Goal: Task Accomplishment & Management: Manage account settings

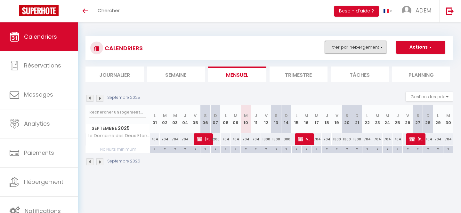
click at [351, 52] on button "Filtrer par hébergement" at bounding box center [356, 47] width 62 height 13
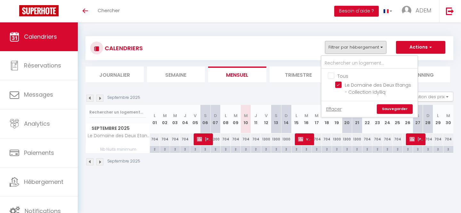
click at [330, 77] on input "Tous" at bounding box center [376, 75] width 96 height 6
click at [332, 76] on input "Tous" at bounding box center [376, 75] width 96 height 6
checkbox input "false"
drag, startPoint x: 338, startPoint y: 60, endPoint x: 73, endPoint y: 40, distance: 265.4
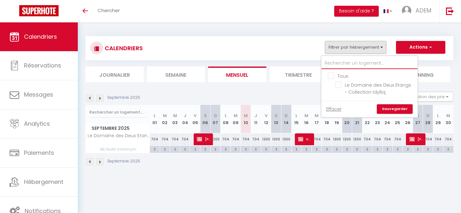
click at [132, 39] on div "CALENDRIERS Filtrer par hébergement Tous Le Domaine des Deux Etangs - Collectio…" at bounding box center [270, 48] width 368 height 24
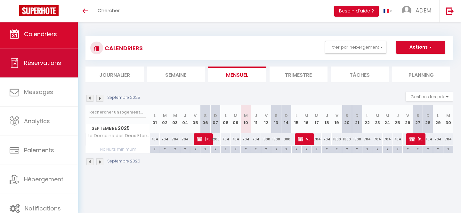
click at [41, 61] on span "Réservations" at bounding box center [42, 63] width 37 height 8
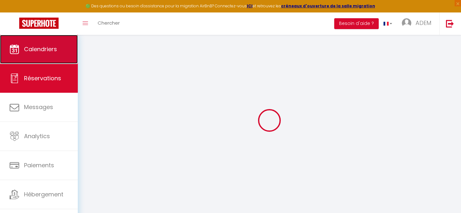
click at [47, 46] on span "Calendriers" at bounding box center [40, 49] width 33 height 8
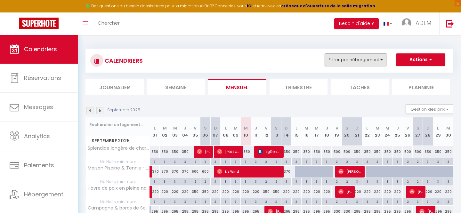
click at [354, 64] on button "Filtrer par hébergement" at bounding box center [356, 60] width 62 height 13
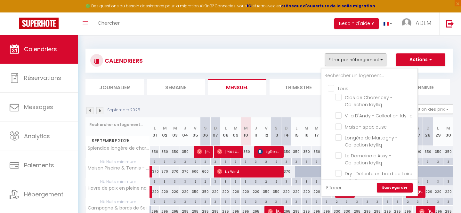
click at [331, 87] on input "Tous" at bounding box center [376, 88] width 96 height 6
checkbox input "true"
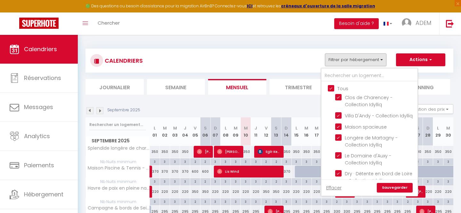
checkbox input "true"
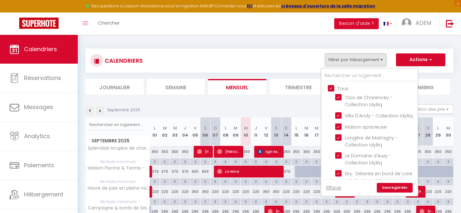
checkbox input "true"
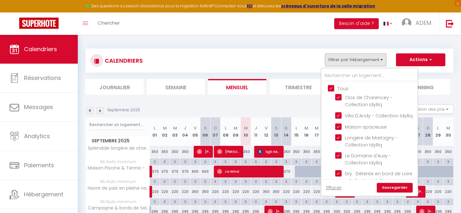
checkbox input "true"
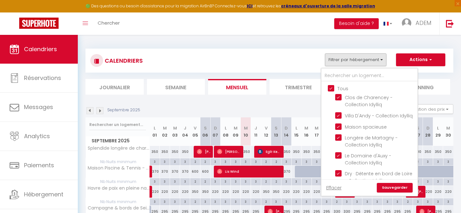
checkbox input "true"
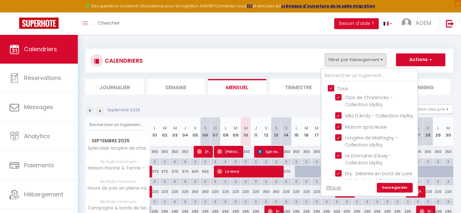
checkbox input "true"
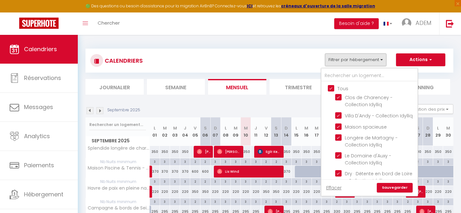
checkbox input "true"
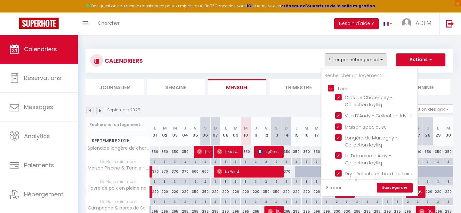
checkbox input "true"
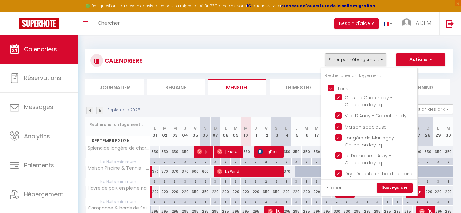
checkbox input "true"
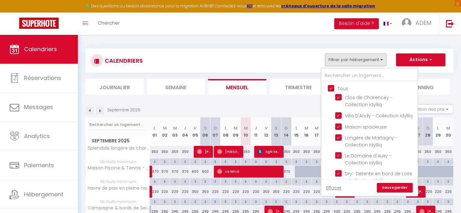
checkbox input "true"
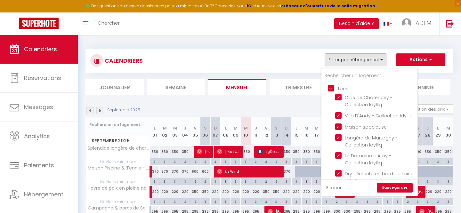
checkbox input "true"
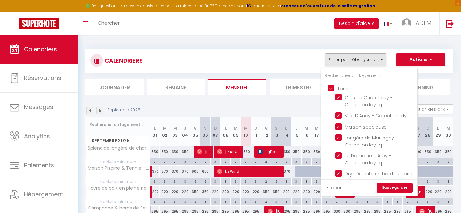
checkbox input "true"
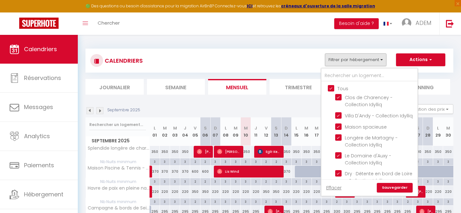
checkbox input "true"
click at [331, 87] on input "Tous" at bounding box center [376, 88] width 96 height 6
checkbox input "false"
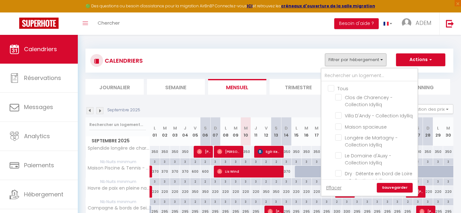
checkbox input "false"
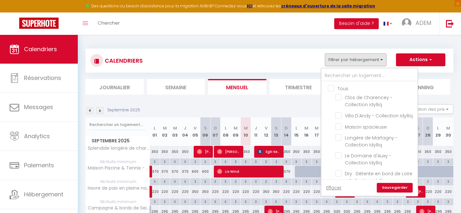
checkbox input "false"
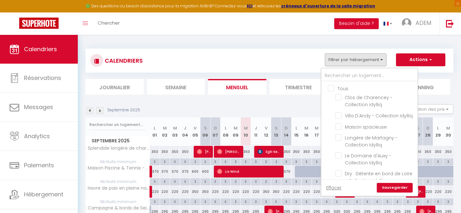
checkbox input "false"
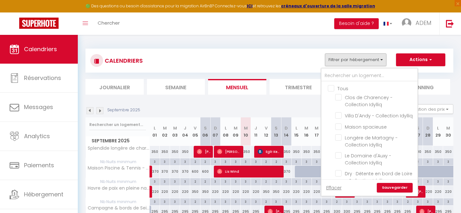
checkbox input "false"
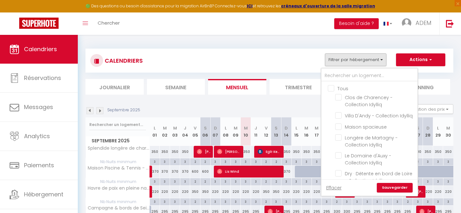
checkbox input "false"
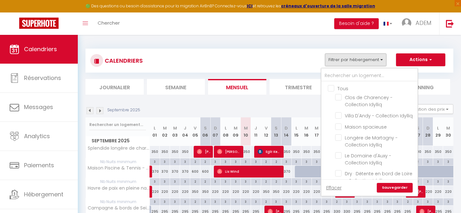
checkbox input "false"
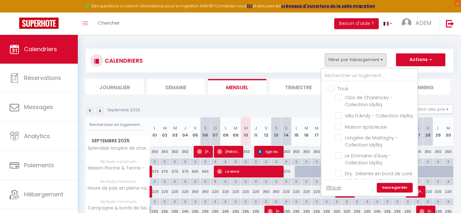
checkbox input "false"
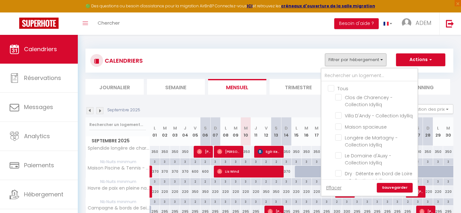
checkbox input "false"
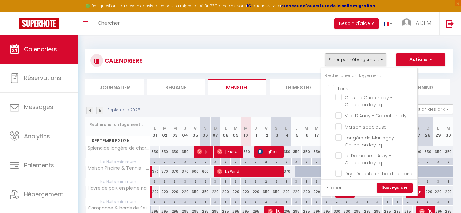
checkbox input "false"
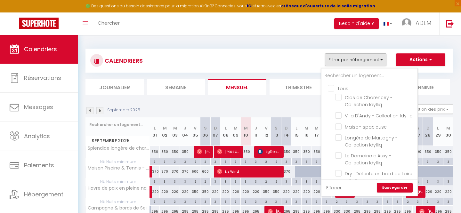
checkbox input "false"
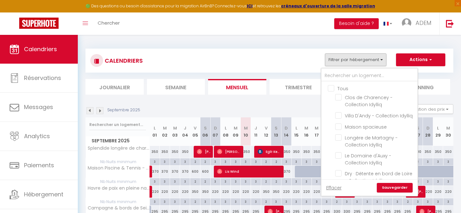
checkbox input "false"
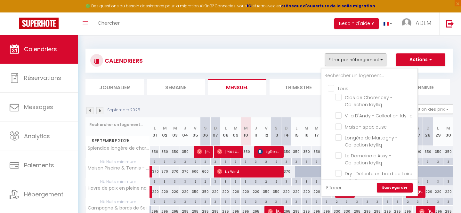
checkbox input "false"
click at [336, 78] on input "text" at bounding box center [370, 76] width 96 height 12
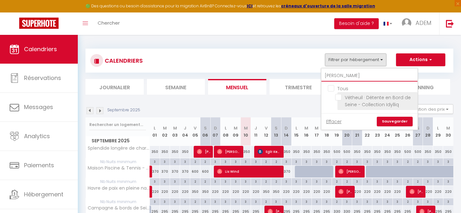
type input "[PERSON_NAME]"
click at [341, 97] on input "Vétheuil · Détente en Bord de Seine - Collection Idylliq" at bounding box center [375, 97] width 80 height 6
checkbox input "true"
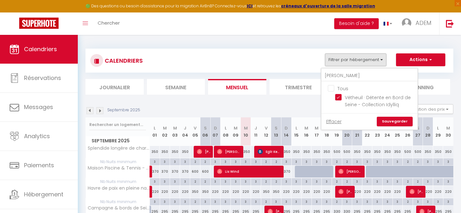
click at [390, 123] on link "Sauvegarder" at bounding box center [395, 122] width 36 height 10
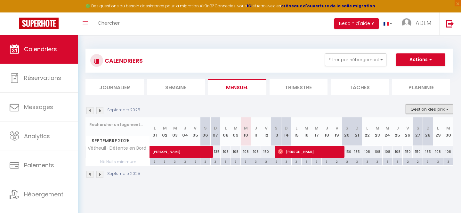
click at [420, 112] on button "Gestion des prix" at bounding box center [430, 109] width 48 height 10
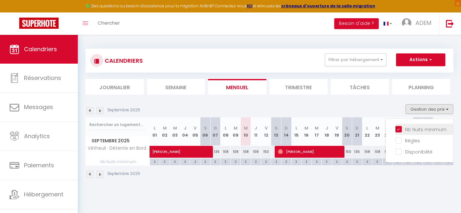
click at [403, 128] on input "Nb Nuits minimum" at bounding box center [425, 129] width 58 height 6
checkbox input "false"
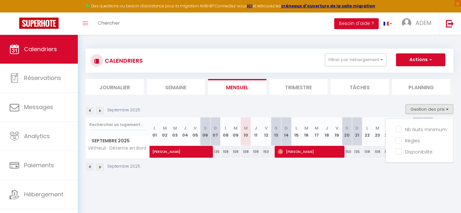
click at [243, 186] on body "🟢 Des questions ou besoin d'assistance pour la migration AirBnB? Connectez-vous…" at bounding box center [230, 141] width 461 height 213
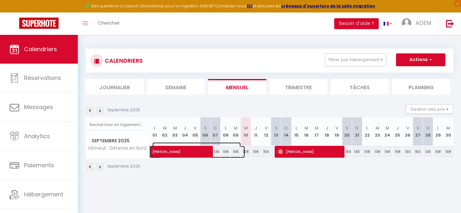
click at [184, 157] on span at bounding box center [201, 152] width 88 height 12
select select "OK"
select select "0"
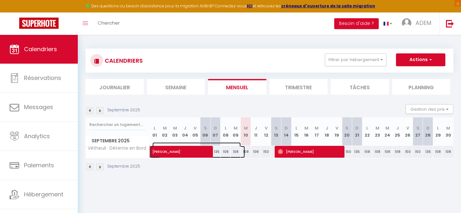
select select "1"
select select
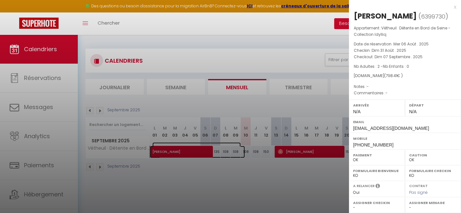
select select "29881"
click at [455, 7] on div "x" at bounding box center [402, 7] width 107 height 8
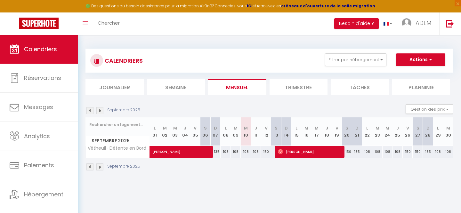
click at [354, 68] on div "CALENDRIERS Filtrer par hébergement [PERSON_NAME] Tous Vétheuil · Détente en Bo…" at bounding box center [269, 61] width 359 height 14
click at [354, 58] on button "Filtrer par hébergement" at bounding box center [356, 60] width 62 height 13
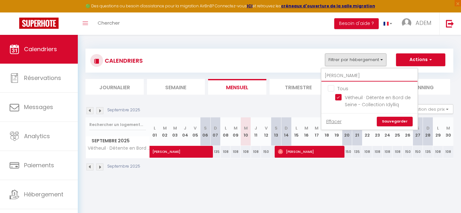
click at [338, 75] on input "[PERSON_NAME]" at bounding box center [370, 76] width 96 height 12
checkbox input "false"
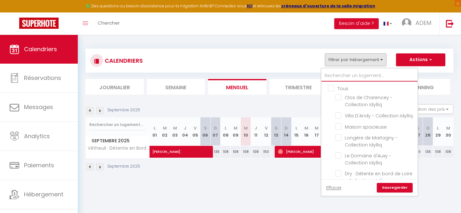
type input "s"
checkbox input "true"
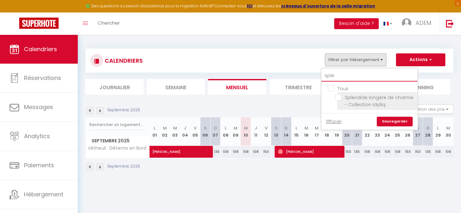
type input "sple"
click at [343, 95] on input "Splendide longère de charme - Collection Idylliq" at bounding box center [375, 97] width 80 height 6
checkbox input "true"
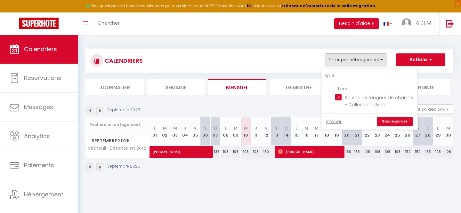
click at [396, 121] on link "Sauvegarder" at bounding box center [395, 122] width 36 height 10
select select "0"
select select "29881"
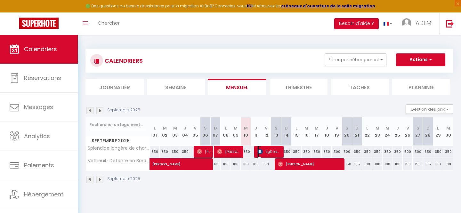
click at [263, 154] on span "Eglė Kemežytė" at bounding box center [270, 152] width 24 height 12
select select "KO"
select select
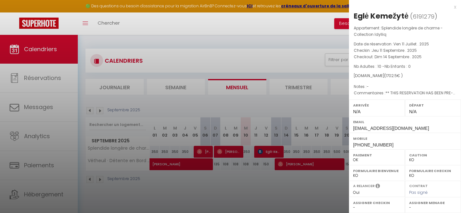
click at [455, 8] on div "x" at bounding box center [402, 7] width 107 height 8
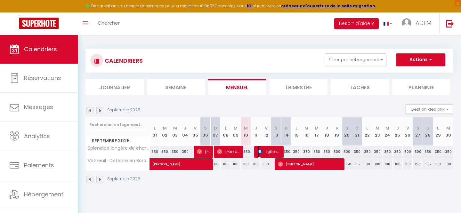
click at [265, 156] on span "Eglė Kemežytė" at bounding box center [270, 152] width 24 height 12
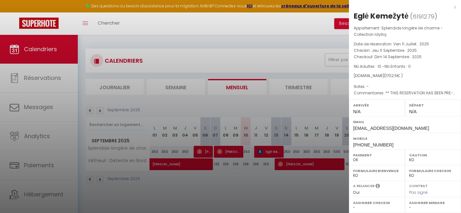
click at [454, 9] on div "x" at bounding box center [402, 7] width 107 height 8
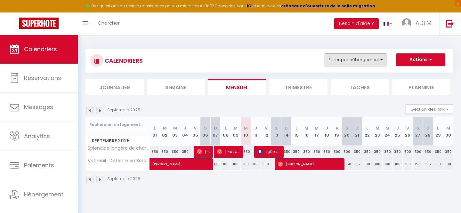
click at [348, 58] on button "Filtrer par hébergement" at bounding box center [356, 60] width 62 height 13
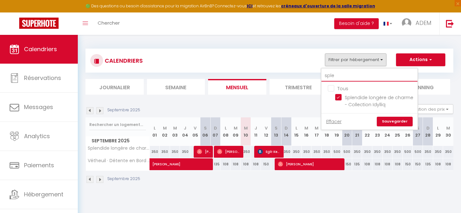
click at [336, 77] on input "sple" at bounding box center [370, 76] width 96 height 12
checkbox input "false"
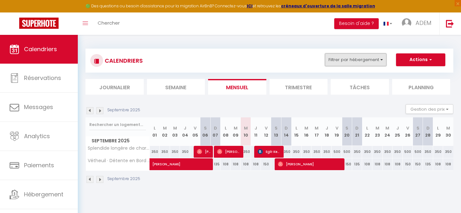
click at [344, 62] on button "Filtrer par hébergement" at bounding box center [356, 60] width 62 height 13
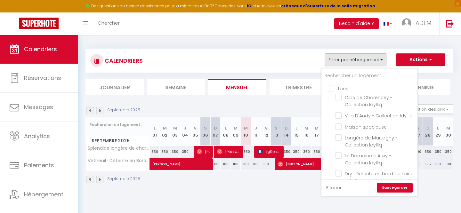
click at [331, 89] on input "Tous" at bounding box center [376, 88] width 96 height 6
checkbox input "true"
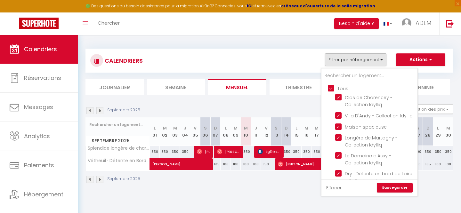
checkbox input "true"
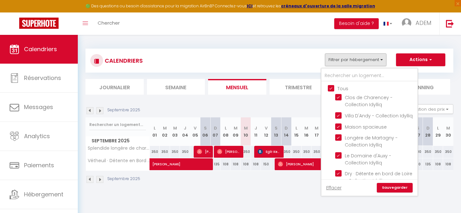
checkbox input "true"
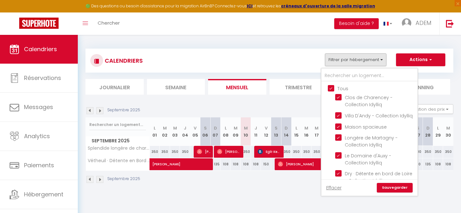
checkbox input "true"
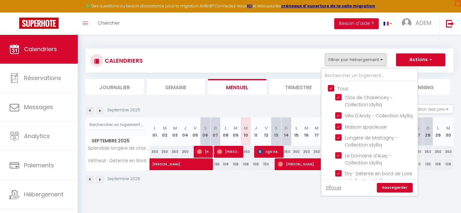
checkbox input "true"
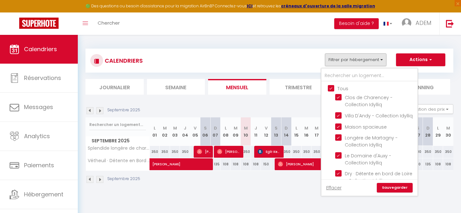
checkbox input "true"
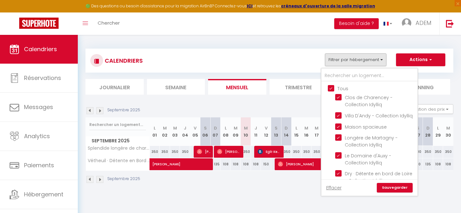
checkbox input "true"
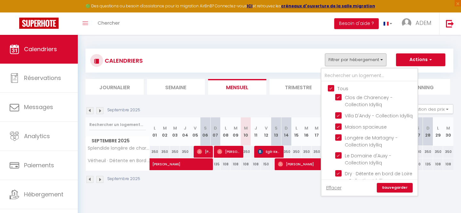
checkbox input "true"
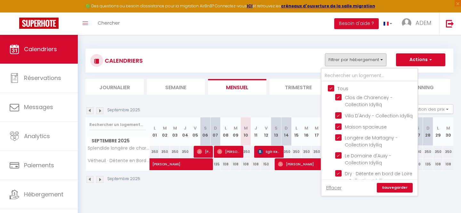
checkbox input "true"
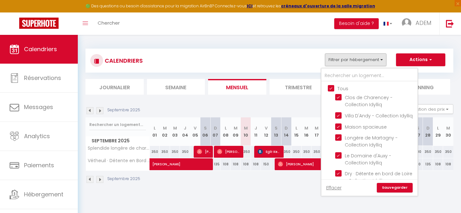
checkbox input "true"
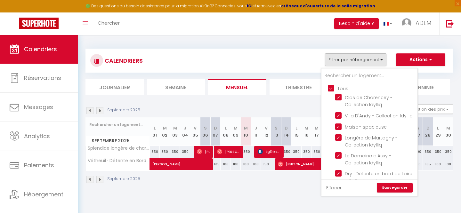
checkbox input "true"
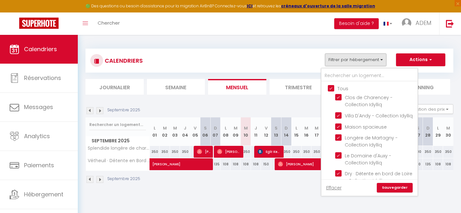
click at [331, 89] on input "Tous" at bounding box center [376, 88] width 96 height 6
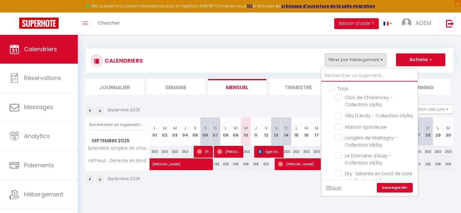
click at [337, 77] on input "text" at bounding box center [370, 76] width 96 height 12
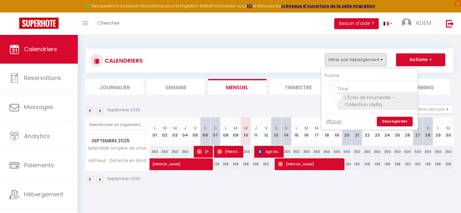
click at [340, 98] on input "L'Écrin de Fourneville - Collection Idylliq" at bounding box center [375, 97] width 80 height 6
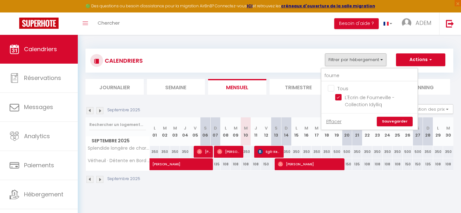
click at [388, 121] on link "Sauvegarder" at bounding box center [395, 122] width 36 height 10
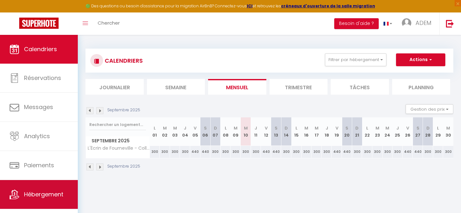
scroll to position [12, 0]
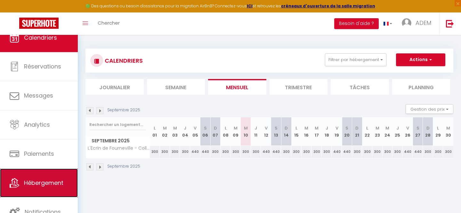
click at [44, 186] on span "Hébergement" at bounding box center [43, 183] width 39 height 8
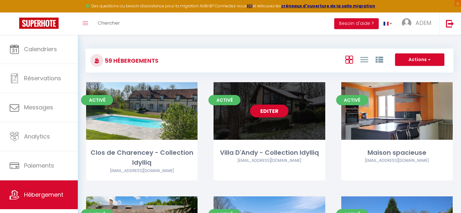
scroll to position [1304, 0]
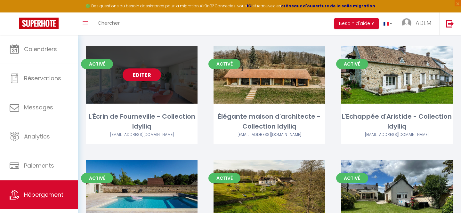
click at [144, 69] on link "Editer" at bounding box center [142, 75] width 38 height 13
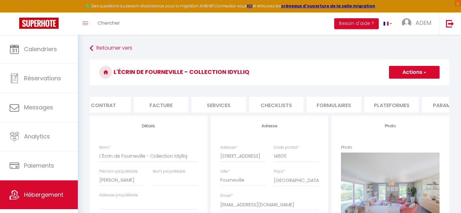
scroll to position [0, 165]
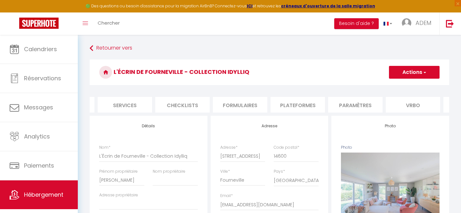
click at [299, 103] on li "Plateformes" at bounding box center [298, 105] width 54 height 16
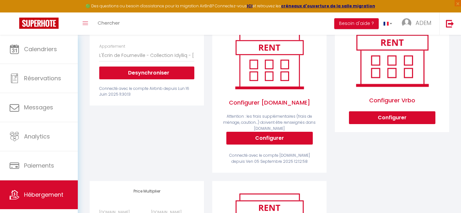
scroll to position [106, 0]
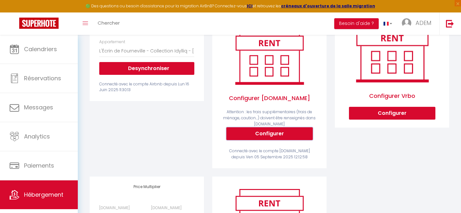
click at [280, 133] on button "Configurer" at bounding box center [270, 134] width 87 height 13
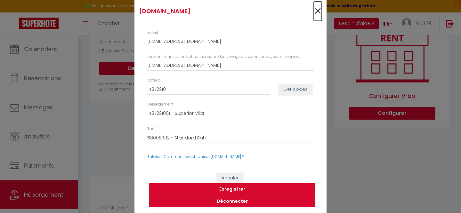
click at [316, 14] on span "×" at bounding box center [318, 11] width 8 height 19
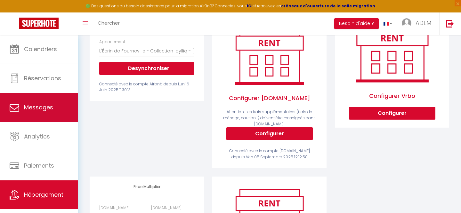
scroll to position [0, 0]
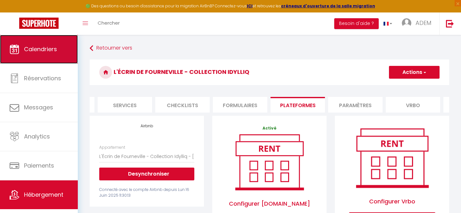
click at [51, 57] on link "Calendriers" at bounding box center [39, 49] width 78 height 29
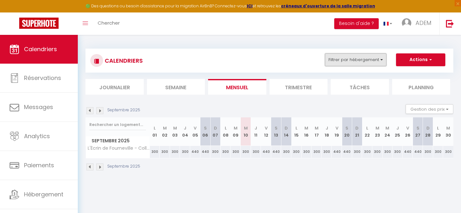
click at [362, 59] on button "Filtrer par hébergement" at bounding box center [356, 60] width 62 height 13
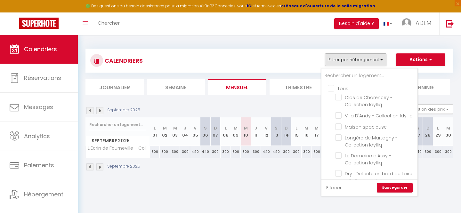
click at [333, 89] on input "Tous" at bounding box center [376, 88] width 96 height 6
click at [346, 79] on input "text" at bounding box center [370, 76] width 96 height 12
click at [271, 107] on div "Septembre 2025 Gestion des prix Nb Nuits minimum Règles Disponibilité" at bounding box center [270, 110] width 368 height 13
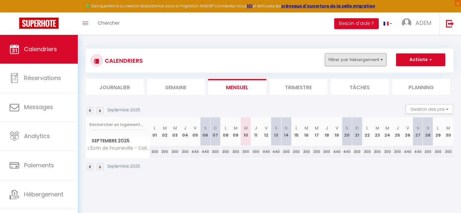
click at [345, 61] on button "Filtrer par hébergement" at bounding box center [356, 60] width 62 height 13
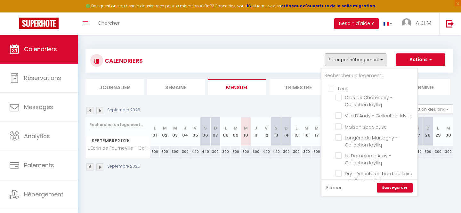
click at [330, 87] on input "Tous" at bounding box center [376, 88] width 96 height 6
click at [338, 76] on input "text" at bounding box center [370, 76] width 96 height 12
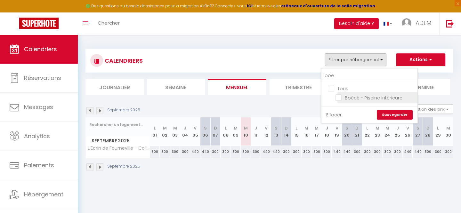
click at [338, 100] on input "Boëcé - Piscine intérieure" at bounding box center [375, 97] width 80 height 6
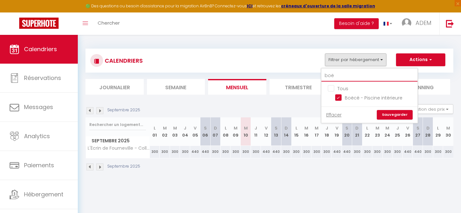
click at [343, 77] on input "boë" at bounding box center [370, 76] width 96 height 12
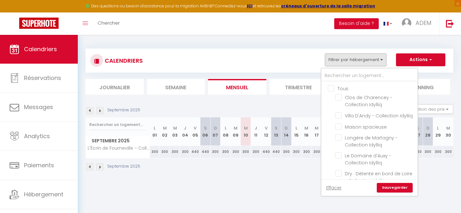
click at [331, 90] on input "Tous" at bounding box center [376, 88] width 96 height 6
click at [343, 79] on input "text" at bounding box center [370, 76] width 96 height 12
click at [337, 74] on input "text" at bounding box center [370, 76] width 96 height 12
click at [345, 80] on input "text" at bounding box center [370, 76] width 96 height 12
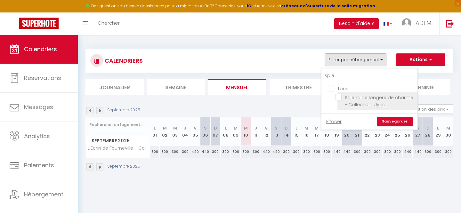
click at [341, 98] on input "Splendide longère de charme - Collection Idylliq" at bounding box center [375, 97] width 80 height 6
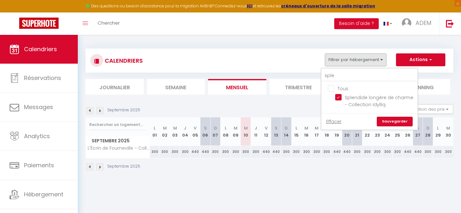
click at [383, 122] on link "Sauvegarder" at bounding box center [395, 122] width 36 height 10
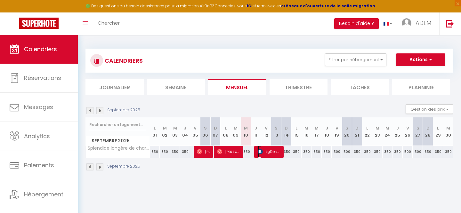
click at [277, 154] on span "Eglė Kemežytė" at bounding box center [270, 152] width 24 height 12
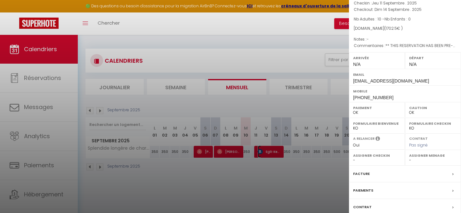
scroll to position [92, 0]
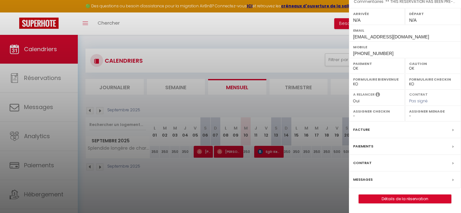
click at [362, 180] on label "Messages" at bounding box center [363, 180] width 20 height 7
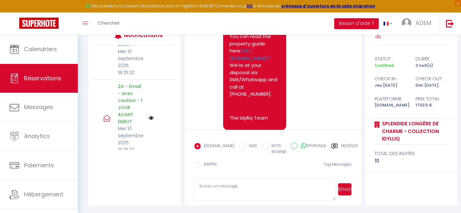
scroll to position [3378, 0]
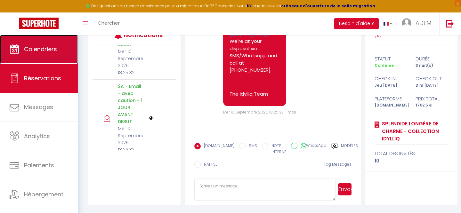
click at [26, 52] on span "Calendriers" at bounding box center [40, 49] width 33 height 8
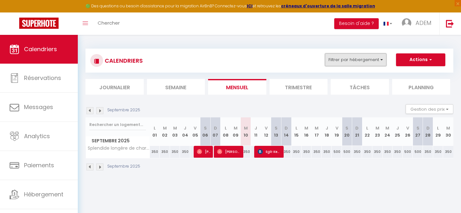
click at [359, 65] on button "Filtrer par hébergement" at bounding box center [356, 60] width 62 height 13
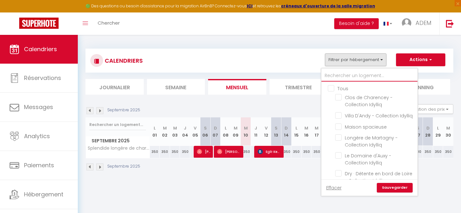
click at [331, 77] on input "text" at bounding box center [370, 76] width 96 height 12
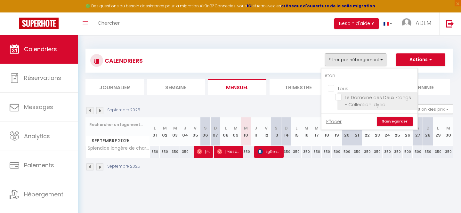
click at [339, 98] on input "Le Domaine des Deux Etangs - Collection Idylliq" at bounding box center [375, 97] width 80 height 6
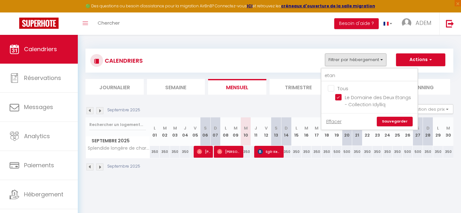
click at [387, 121] on link "Sauvegarder" at bounding box center [395, 122] width 36 height 10
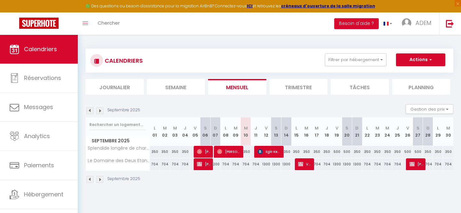
click at [101, 180] on img at bounding box center [99, 179] width 7 height 7
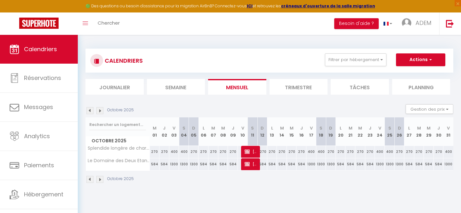
click at [352, 67] on div "CALENDRIERS Filtrer par hébergement etan Tous Le Domaine des Deux Etangs - Coll…" at bounding box center [269, 61] width 359 height 14
click at [349, 62] on button "Filtrer par hébergement" at bounding box center [356, 60] width 62 height 13
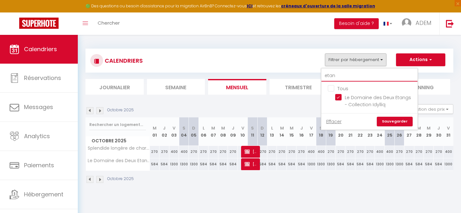
click at [337, 77] on input "etan" at bounding box center [370, 76] width 96 height 12
click at [266, 192] on div "CALENDRIERS Filtrer par hébergement etan Tous Le Domaine des Deux Etangs - Coll…" at bounding box center [270, 116] width 384 height 163
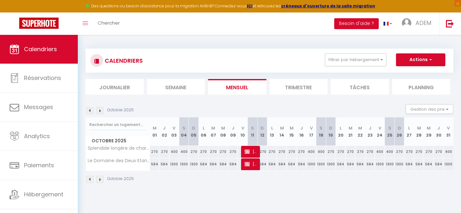
click at [90, 180] on img at bounding box center [90, 179] width 7 height 7
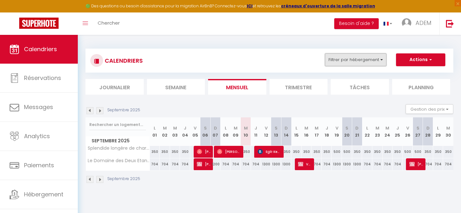
click at [361, 59] on button "Filtrer par hébergement" at bounding box center [356, 60] width 62 height 13
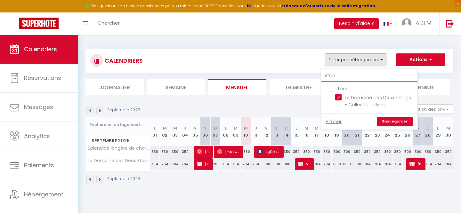
click at [331, 76] on input "etan" at bounding box center [370, 76] width 96 height 12
click at [332, 76] on input "etan" at bounding box center [370, 76] width 96 height 12
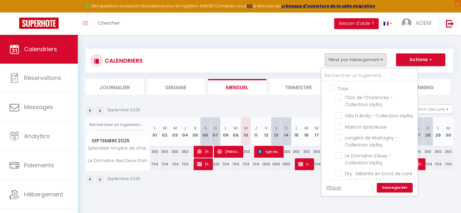
click at [328, 87] on input "Tous" at bounding box center [376, 88] width 96 height 6
click at [330, 88] on input "Tous" at bounding box center [376, 88] width 96 height 6
click at [337, 77] on input "text" at bounding box center [370, 76] width 96 height 12
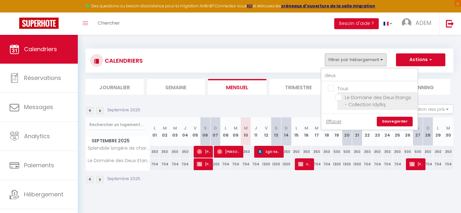
click at [337, 98] on input "Le Domaine des Deux Etangs - Collection Idylliq" at bounding box center [375, 97] width 80 height 6
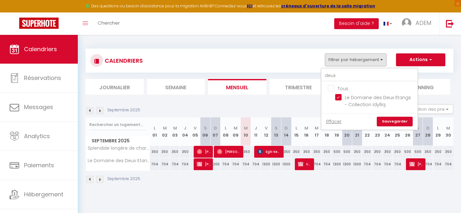
click at [386, 119] on link "Sauvegarder" at bounding box center [395, 122] width 36 height 10
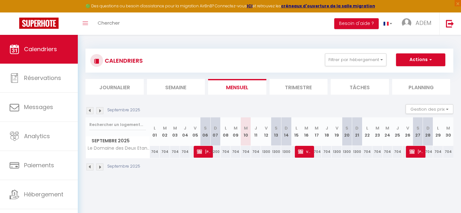
click at [267, 153] on div "1300" at bounding box center [266, 152] width 10 height 12
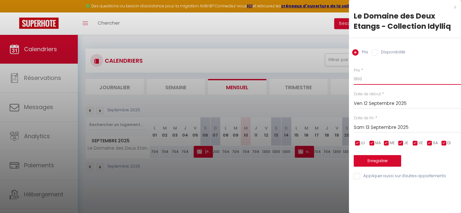
click at [371, 80] on input "1300" at bounding box center [407, 79] width 107 height 12
click at [367, 128] on input "Sam 13 Septembre 2025" at bounding box center [407, 128] width 107 height 8
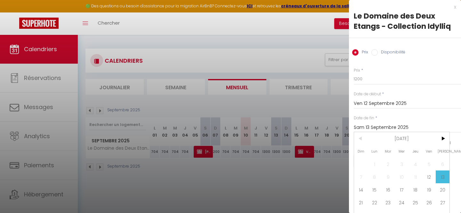
scroll to position [9, 0]
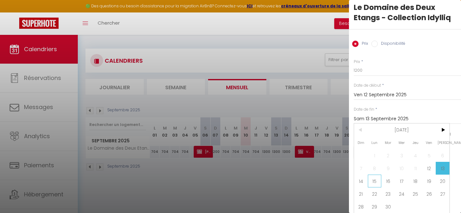
click at [372, 181] on span "15" at bounding box center [375, 181] width 14 height 13
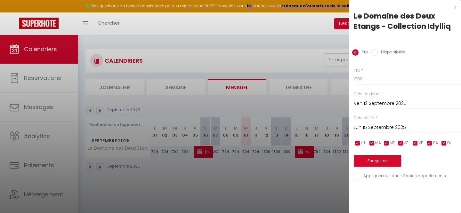
scroll to position [0, 0]
click at [367, 162] on button "Enregistrer" at bounding box center [377, 161] width 47 height 12
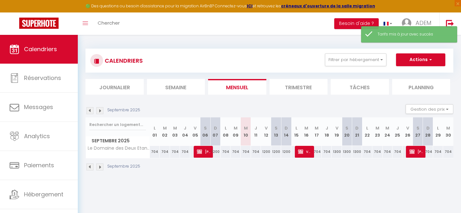
click at [335, 154] on div "1300" at bounding box center [337, 152] width 10 height 12
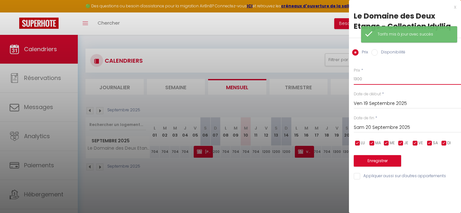
click at [371, 76] on input "1300" at bounding box center [407, 79] width 107 height 12
click at [368, 127] on input "Sam 20 Septembre 2025" at bounding box center [407, 128] width 107 height 8
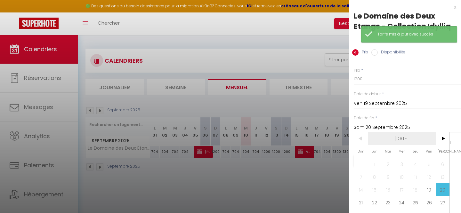
scroll to position [9, 0]
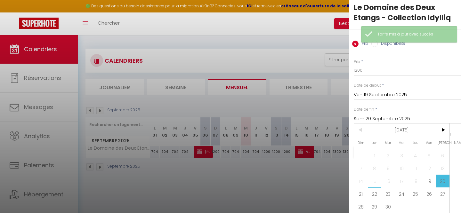
click at [369, 194] on span "22" at bounding box center [375, 194] width 14 height 13
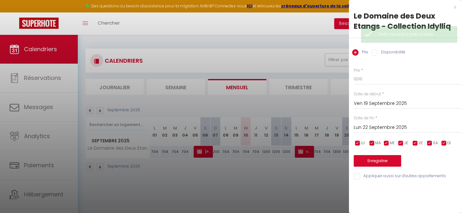
scroll to position [0, 0]
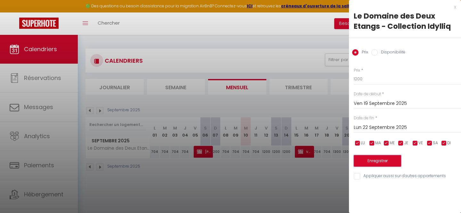
click at [373, 163] on button "Enregistrer" at bounding box center [377, 161] width 47 height 12
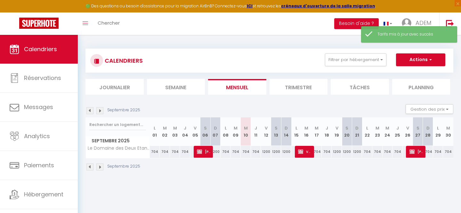
click at [265, 152] on div "1200" at bounding box center [266, 152] width 10 height 12
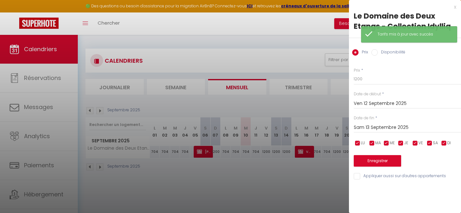
click at [372, 87] on div "Prix * 1200 Statut * Disponible Indisponible Date de début * Ven 12 Septembre 2…" at bounding box center [405, 120] width 112 height 121
click at [375, 82] on input "1200" at bounding box center [407, 79] width 107 height 12
click at [366, 130] on input "Sam 13 Septembre 2025" at bounding box center [407, 128] width 107 height 8
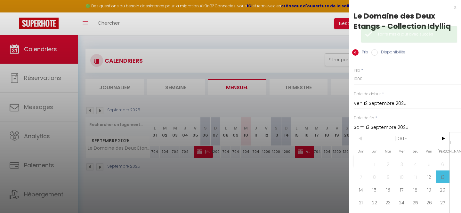
scroll to position [0, 0]
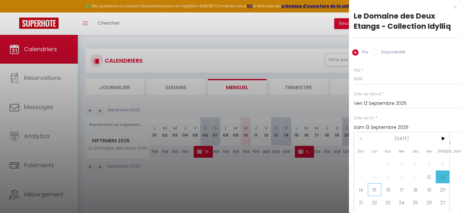
click at [371, 191] on span "15" at bounding box center [375, 190] width 14 height 13
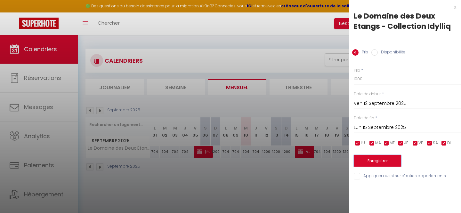
scroll to position [0, 0]
click at [373, 166] on button "Enregistrer" at bounding box center [377, 161] width 47 height 12
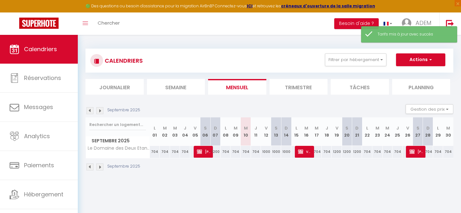
click at [309, 194] on body "🟢 Des questions ou besoin d'assistance pour la migration AirBnB? Connectez-vous…" at bounding box center [230, 141] width 461 height 213
click at [337, 152] on div "1200" at bounding box center [337, 152] width 10 height 12
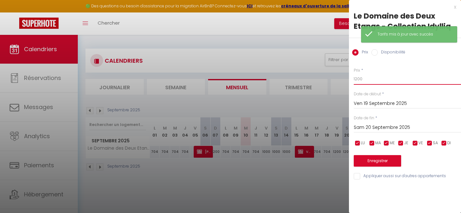
click at [360, 78] on input "1200" at bounding box center [407, 79] width 107 height 12
click at [364, 128] on input "Sam 20 Septembre 2025" at bounding box center [407, 128] width 107 height 8
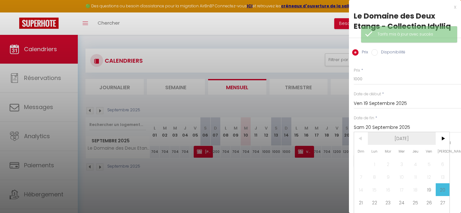
scroll to position [9, 0]
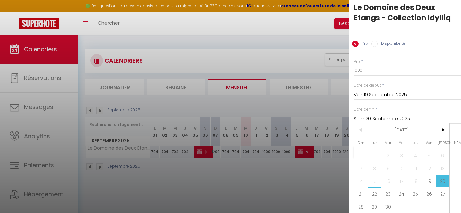
click at [372, 194] on span "22" at bounding box center [375, 194] width 14 height 13
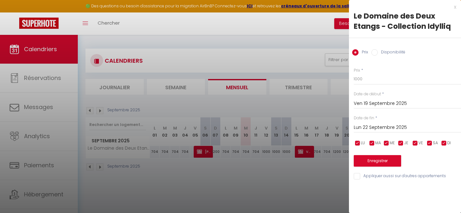
scroll to position [0, 0]
click at [369, 162] on button "Enregistrer" at bounding box center [377, 161] width 47 height 12
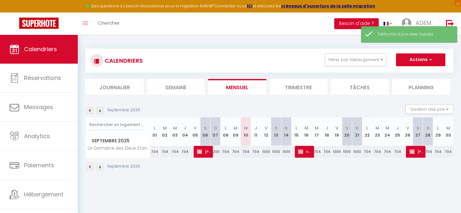
click at [303, 189] on body "🟢 Des questions ou besoin d'assistance pour la migration AirBnB? Connectez-vous…" at bounding box center [230, 141] width 461 height 213
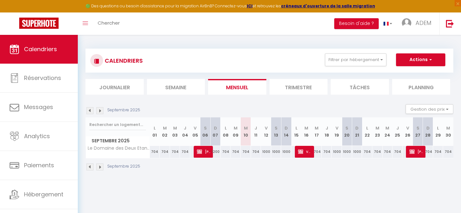
click at [98, 169] on img at bounding box center [99, 167] width 7 height 7
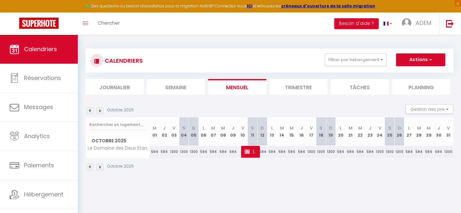
click at [98, 169] on img at bounding box center [99, 167] width 7 height 7
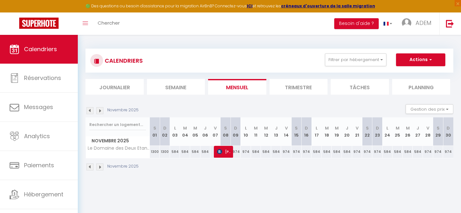
click at [88, 169] on img at bounding box center [90, 167] width 7 height 7
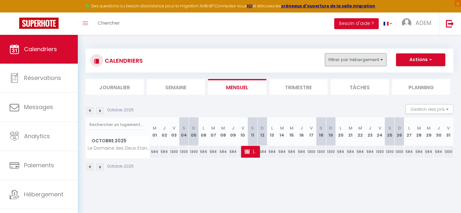
click at [339, 59] on button "Filtrer par hébergement" at bounding box center [356, 60] width 62 height 13
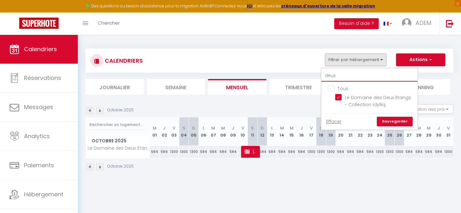
click at [330, 79] on input "deux" at bounding box center [370, 76] width 96 height 12
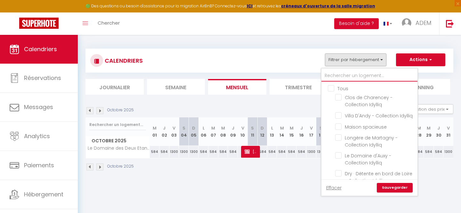
click at [333, 76] on input "text" at bounding box center [370, 76] width 96 height 12
click at [335, 76] on input "text" at bounding box center [370, 76] width 96 height 12
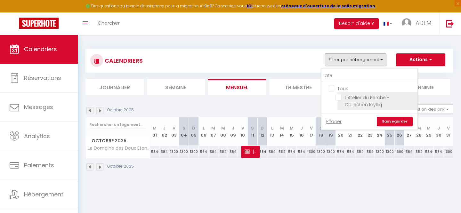
click at [340, 100] on li "L'Atelier du Perche - Collection Idylliq" at bounding box center [378, 101] width 80 height 18
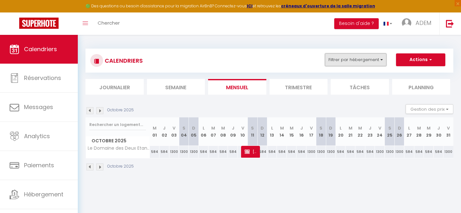
click at [341, 62] on button "Filtrer par hébergement" at bounding box center [356, 60] width 62 height 13
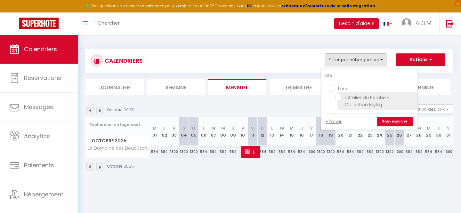
click at [337, 96] on input "L'Atelier du Perche - Collection Idylliq" at bounding box center [375, 97] width 80 height 6
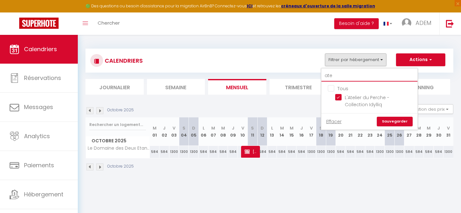
click at [330, 75] on input "ate" at bounding box center [370, 76] width 96 height 12
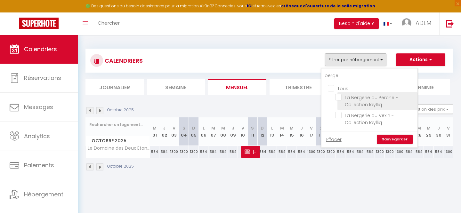
click at [341, 99] on input "La Bergerie du Perche -Collection Idylliq" at bounding box center [375, 97] width 80 height 6
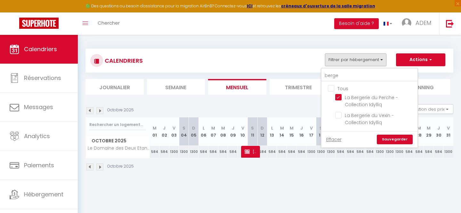
click at [394, 141] on link "Sauvegarder" at bounding box center [395, 140] width 36 height 10
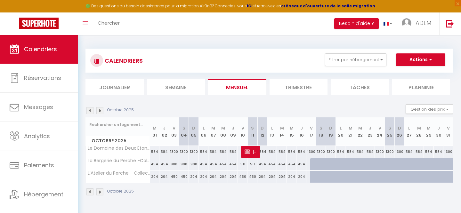
click at [91, 193] on img at bounding box center [90, 192] width 7 height 7
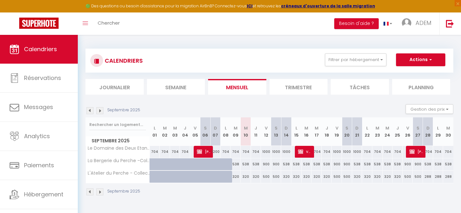
click at [297, 165] on div "538" at bounding box center [297, 165] width 10 height 12
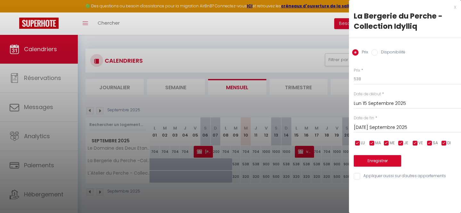
click at [379, 51] on label "Disponibilité" at bounding box center [392, 52] width 28 height 7
click at [378, 51] on input "Disponibilité" at bounding box center [375, 52] width 6 height 6
click at [374, 130] on input "[DATE] Septembre 2025" at bounding box center [407, 128] width 107 height 8
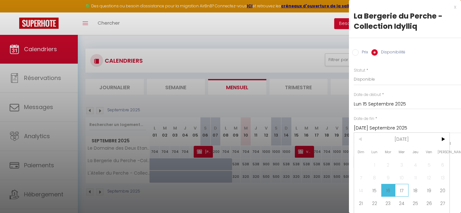
click at [402, 190] on span "17" at bounding box center [402, 190] width 14 height 13
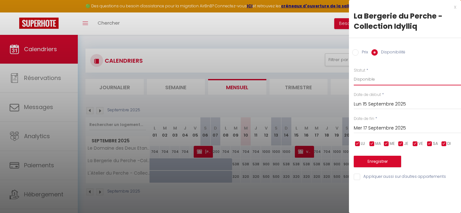
click at [371, 76] on select "Disponible Indisponible" at bounding box center [407, 79] width 107 height 12
click at [354, 73] on select "Disponible Indisponible" at bounding box center [407, 79] width 107 height 12
click at [378, 165] on button "Enregistrer" at bounding box center [377, 162] width 47 height 12
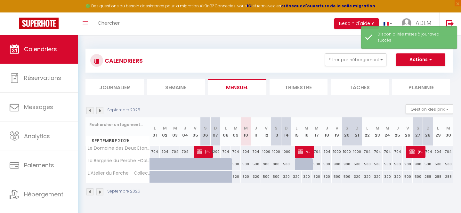
click at [297, 178] on div "320" at bounding box center [297, 177] width 10 height 12
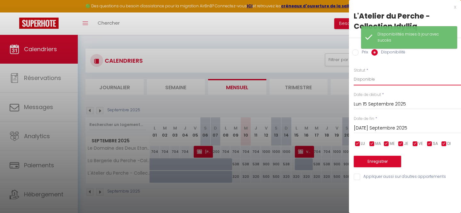
click at [369, 80] on select "Disponible Indisponible" at bounding box center [407, 79] width 107 height 12
click at [354, 73] on select "Disponible Indisponible" at bounding box center [407, 79] width 107 height 12
click at [370, 130] on input "[DATE] Septembre 2025" at bounding box center [407, 128] width 107 height 8
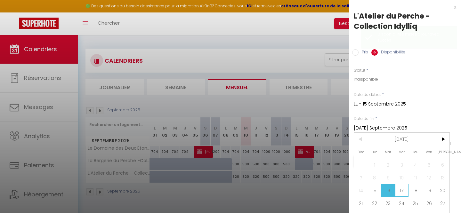
click at [401, 189] on span "17" at bounding box center [402, 190] width 14 height 13
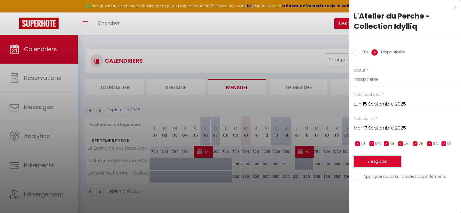
click at [378, 161] on button "Enregistrer" at bounding box center [377, 162] width 47 height 12
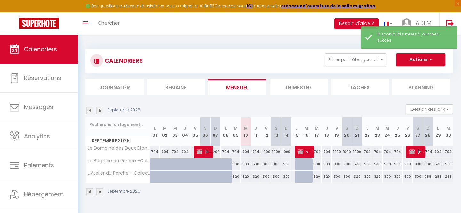
click at [409, 166] on div "900" at bounding box center [408, 165] width 10 height 12
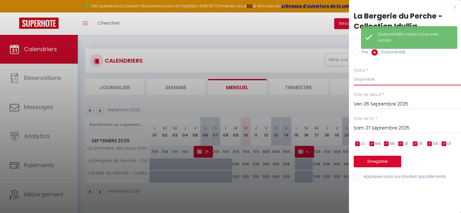
click at [376, 81] on select "Disponible Indisponible" at bounding box center [407, 79] width 107 height 12
click at [354, 73] on select "Disponible Indisponible" at bounding box center [407, 79] width 107 height 12
click at [373, 125] on input "Sam 27 Septembre 2025" at bounding box center [407, 128] width 107 height 8
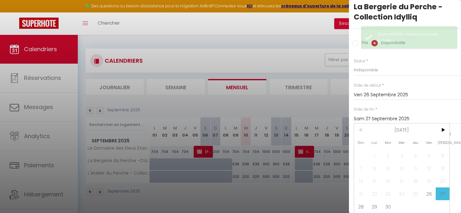
scroll to position [26, 0]
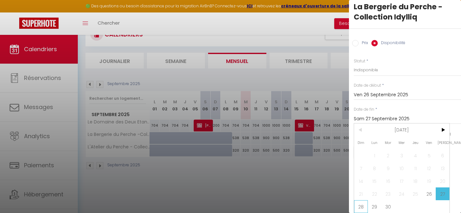
click at [362, 209] on span "28" at bounding box center [361, 207] width 14 height 13
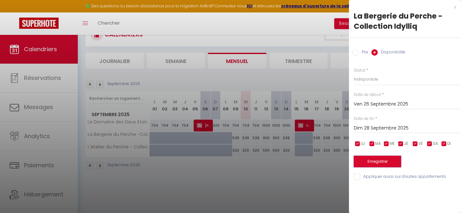
click at [373, 158] on button "Enregistrer" at bounding box center [377, 162] width 47 height 12
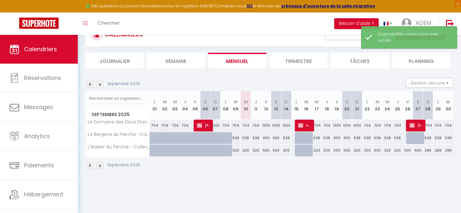
click at [410, 150] on div "500" at bounding box center [408, 151] width 10 height 12
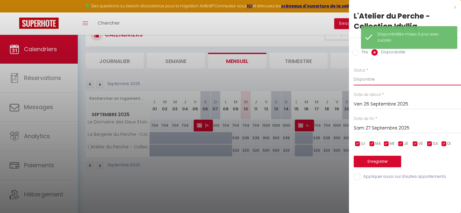
click at [379, 81] on select "Disponible Indisponible" at bounding box center [407, 79] width 107 height 12
click at [354, 73] on select "Disponible Indisponible" at bounding box center [407, 79] width 107 height 12
click at [374, 128] on input "Sam 27 Septembre 2025" at bounding box center [407, 128] width 107 height 8
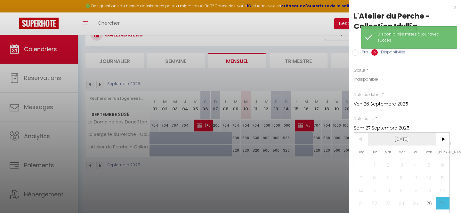
scroll to position [9, 0]
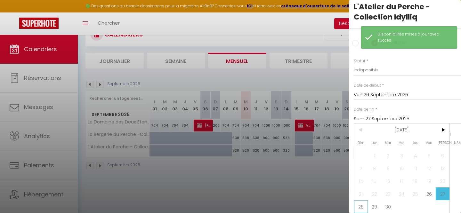
click at [361, 207] on span "28" at bounding box center [361, 207] width 14 height 13
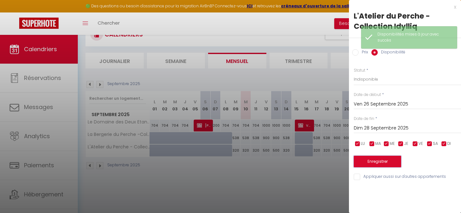
click at [374, 159] on button "Enregistrer" at bounding box center [377, 162] width 47 height 12
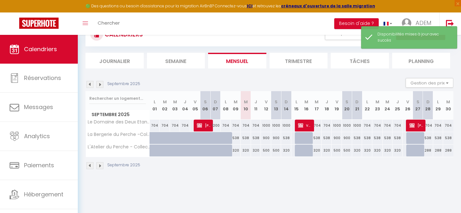
click at [102, 165] on img at bounding box center [99, 165] width 7 height 7
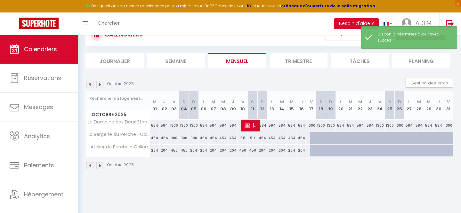
click at [244, 140] on div "511" at bounding box center [243, 138] width 10 height 12
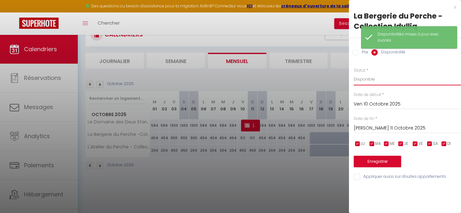
click at [376, 81] on select "Disponible Indisponible" at bounding box center [407, 79] width 107 height 12
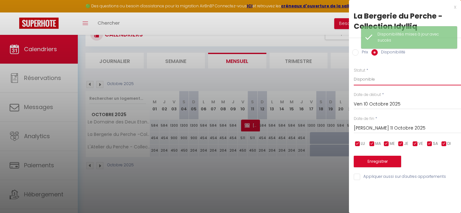
click at [354, 73] on select "Disponible Indisponible" at bounding box center [407, 79] width 107 height 12
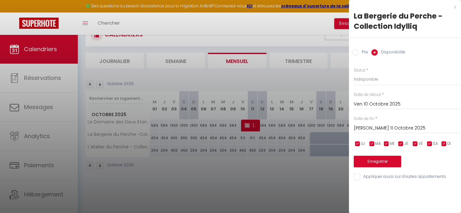
click at [377, 128] on input "[PERSON_NAME] 11 Octobre 2025" at bounding box center [407, 128] width 107 height 8
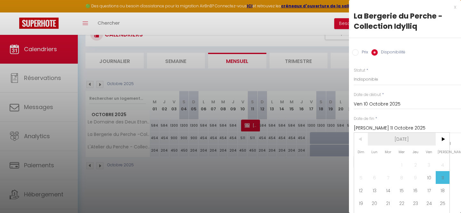
scroll to position [9, 0]
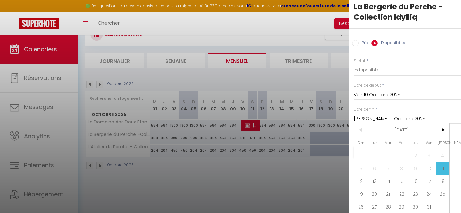
click at [360, 182] on span "12" at bounding box center [361, 181] width 14 height 13
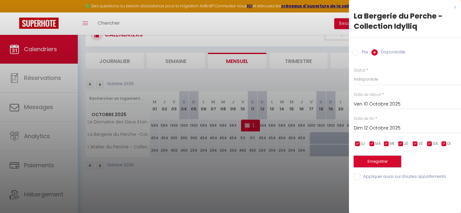
click at [369, 161] on button "Enregistrer" at bounding box center [377, 162] width 47 height 12
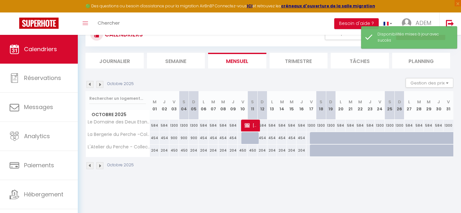
click at [241, 151] on div "450" at bounding box center [243, 151] width 10 height 12
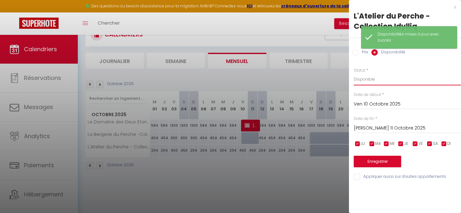
click at [370, 78] on select "Disponible Indisponible" at bounding box center [407, 79] width 107 height 12
click at [354, 73] on select "Disponible Indisponible" at bounding box center [407, 79] width 107 height 12
click at [376, 127] on input "[PERSON_NAME] 11 Octobre 2025" at bounding box center [407, 128] width 107 height 8
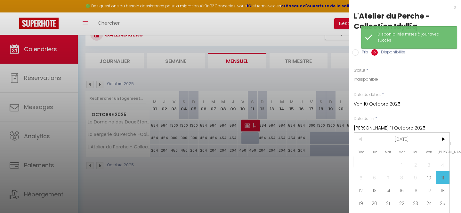
scroll to position [9, 0]
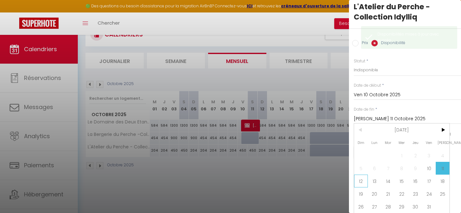
click at [363, 181] on span "12" at bounding box center [361, 181] width 14 height 13
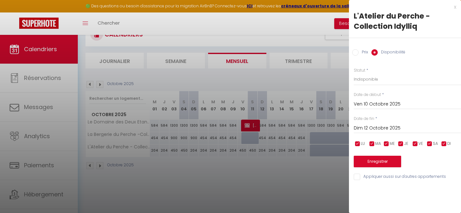
scroll to position [0, 0]
click at [370, 160] on button "Enregistrer" at bounding box center [377, 162] width 47 height 12
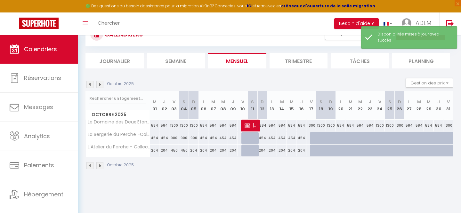
click at [289, 173] on div "Octobre 2025" at bounding box center [270, 166] width 368 height 19
click at [91, 167] on img at bounding box center [90, 165] width 7 height 7
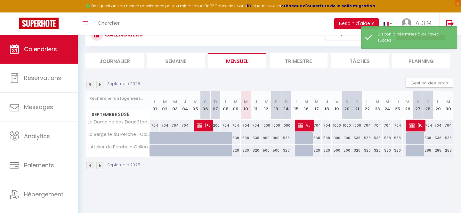
click at [91, 167] on img at bounding box center [90, 165] width 7 height 7
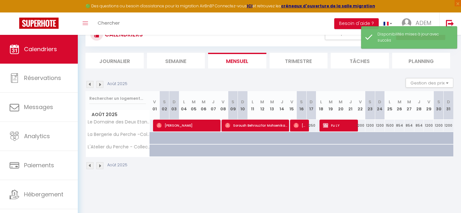
click at [101, 166] on img at bounding box center [99, 165] width 7 height 7
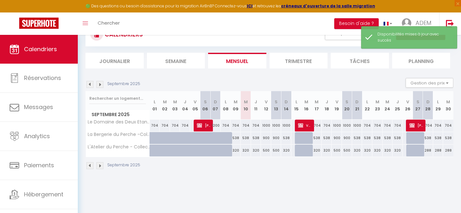
click at [101, 166] on img at bounding box center [99, 165] width 7 height 7
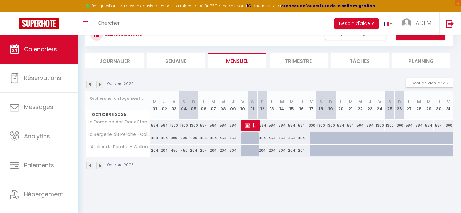
click at [101, 166] on img at bounding box center [99, 165] width 7 height 7
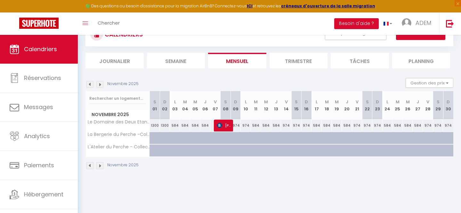
click at [99, 166] on img at bounding box center [99, 165] width 7 height 7
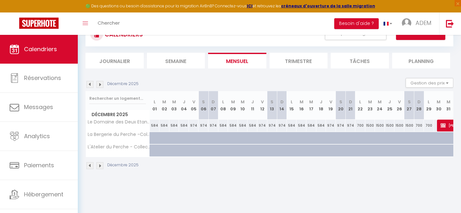
click at [99, 166] on img at bounding box center [99, 165] width 7 height 7
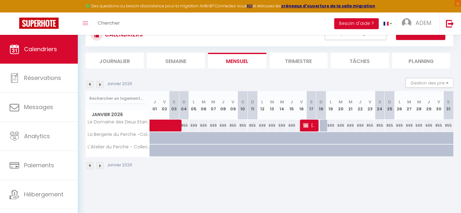
click at [88, 165] on img at bounding box center [90, 165] width 7 height 7
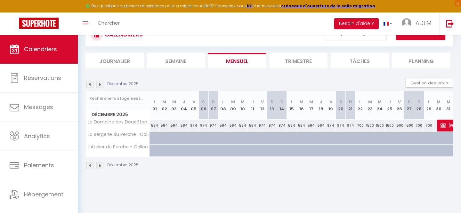
click at [88, 165] on img at bounding box center [90, 165] width 7 height 7
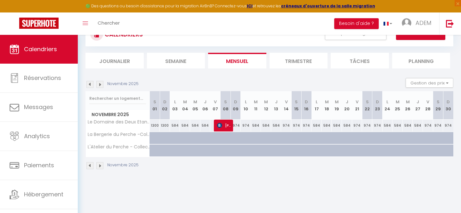
click at [88, 165] on img at bounding box center [90, 165] width 7 height 7
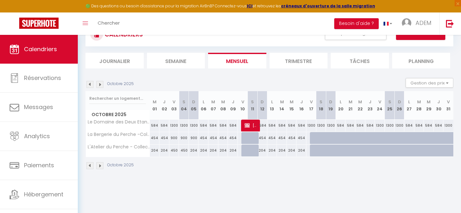
click at [88, 164] on img at bounding box center [90, 165] width 7 height 7
